Goal: Transaction & Acquisition: Purchase product/service

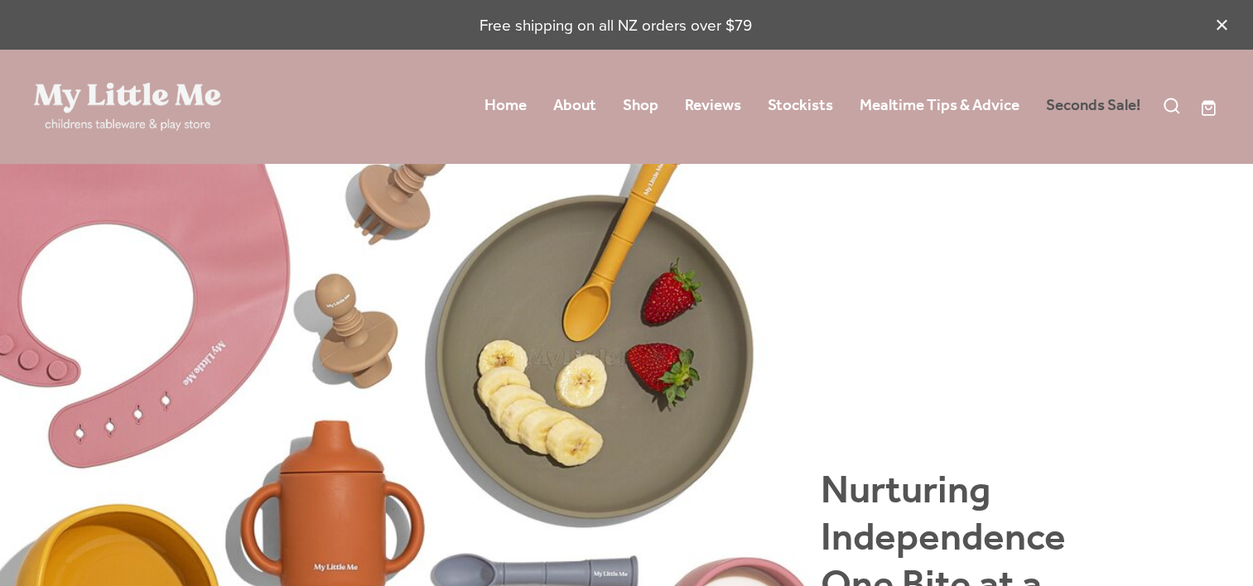
click at [1073, 108] on link "Seconds Sale!" at bounding box center [1093, 106] width 94 height 30
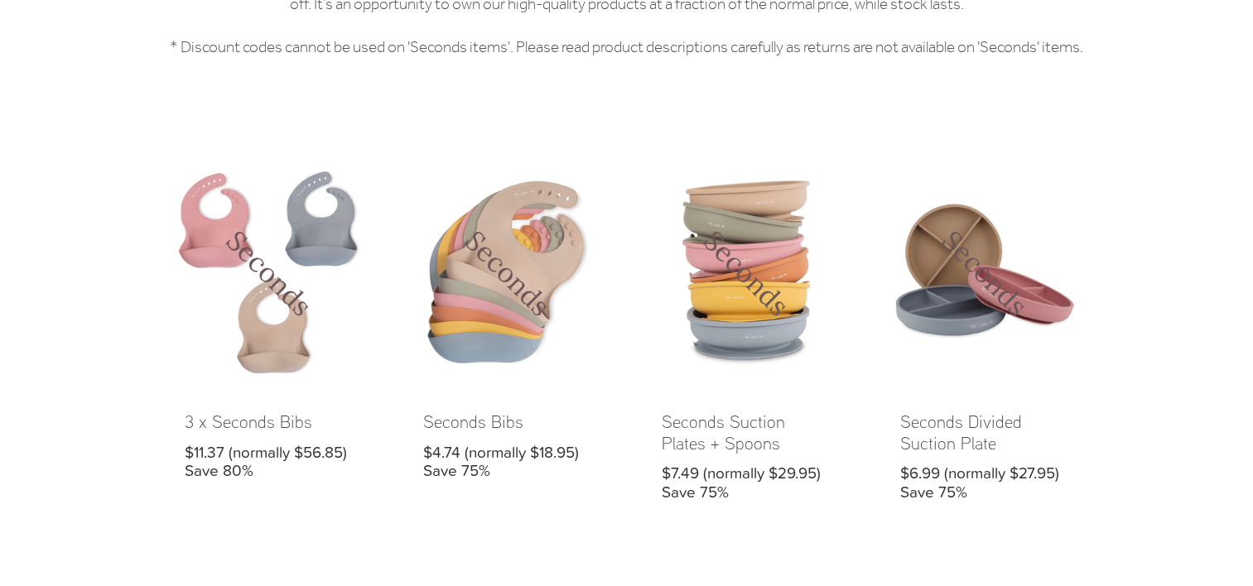
scroll to position [515, 0]
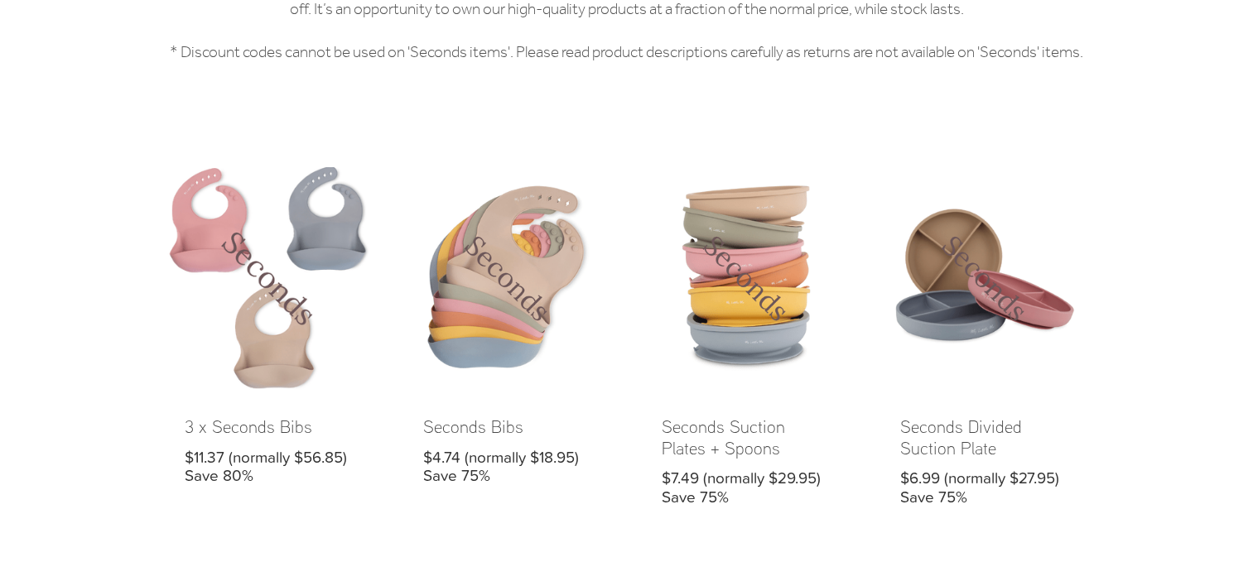
click at [284, 308] on link at bounding box center [269, 350] width 222 height 366
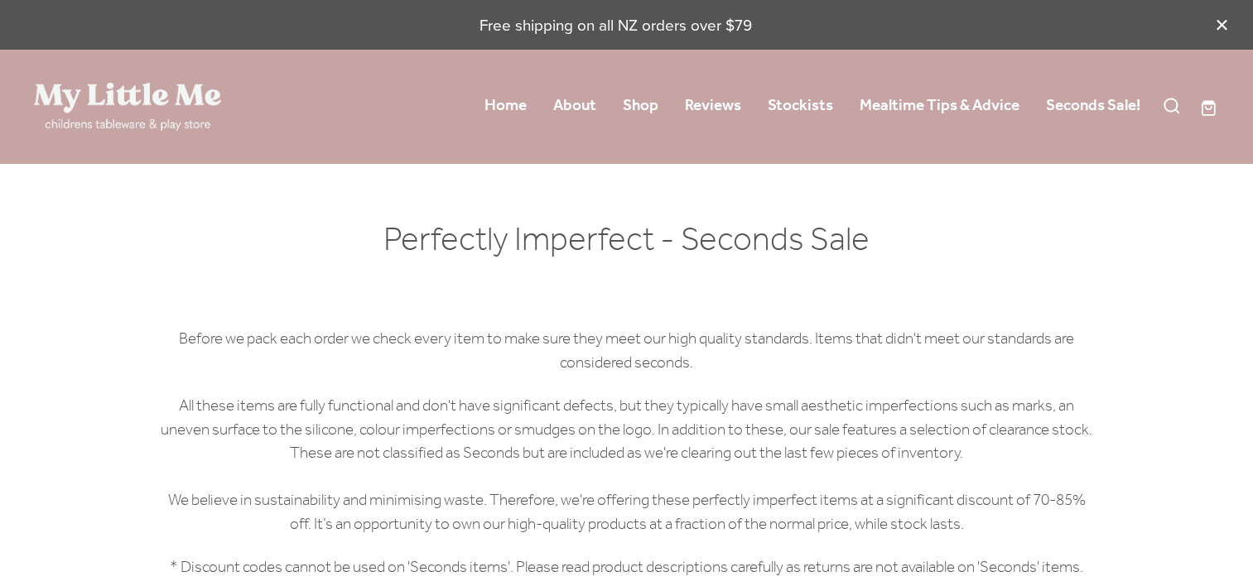
scroll to position [515, 0]
